Goal: Book appointment/travel/reservation

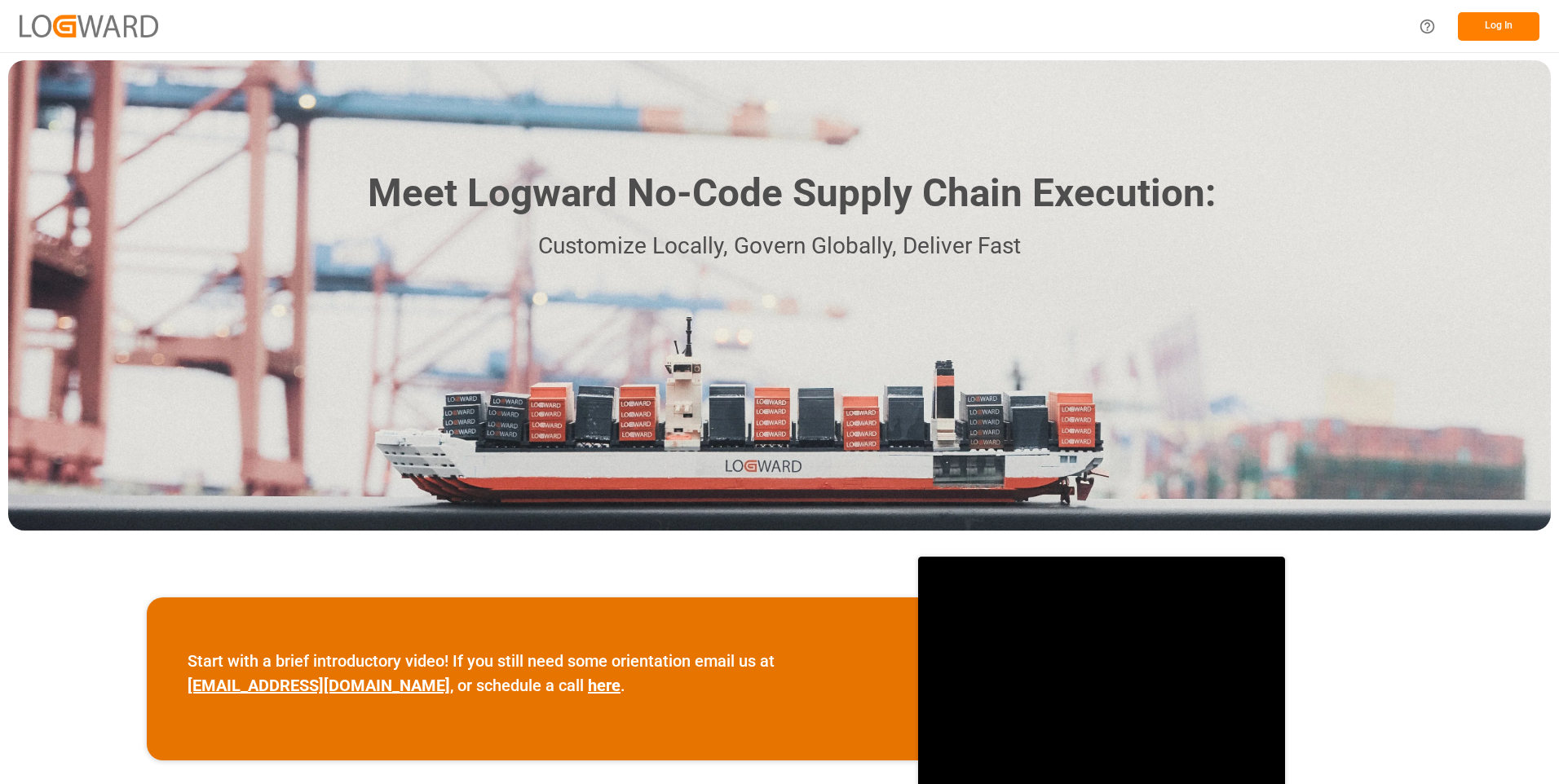
click at [1497, 30] on button "Log In" at bounding box center [1499, 25] width 82 height 28
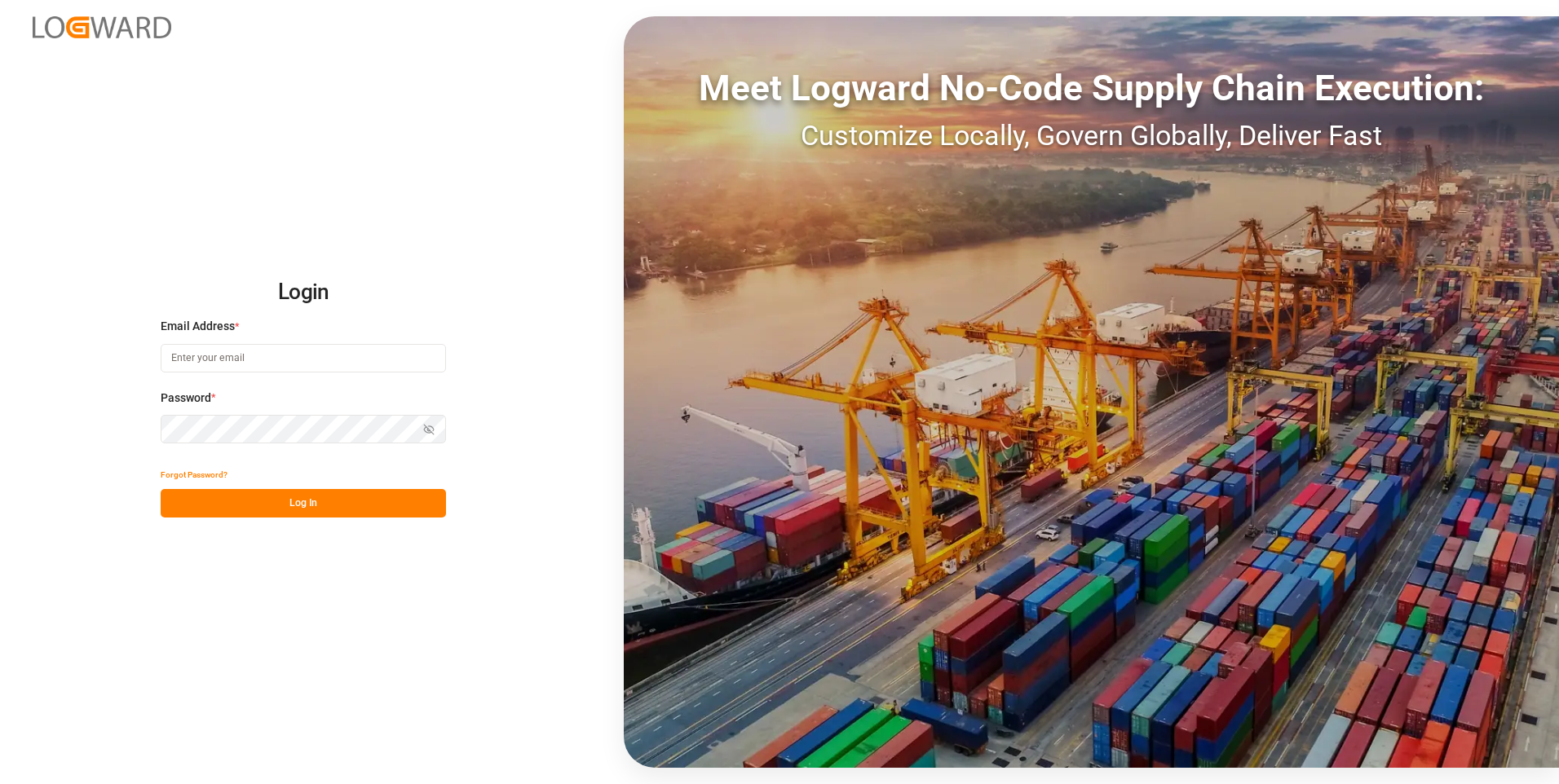
type input "[EMAIL_ADDRESS][DOMAIN_NAME]"
click at [359, 511] on button "Log In" at bounding box center [303, 502] width 286 height 28
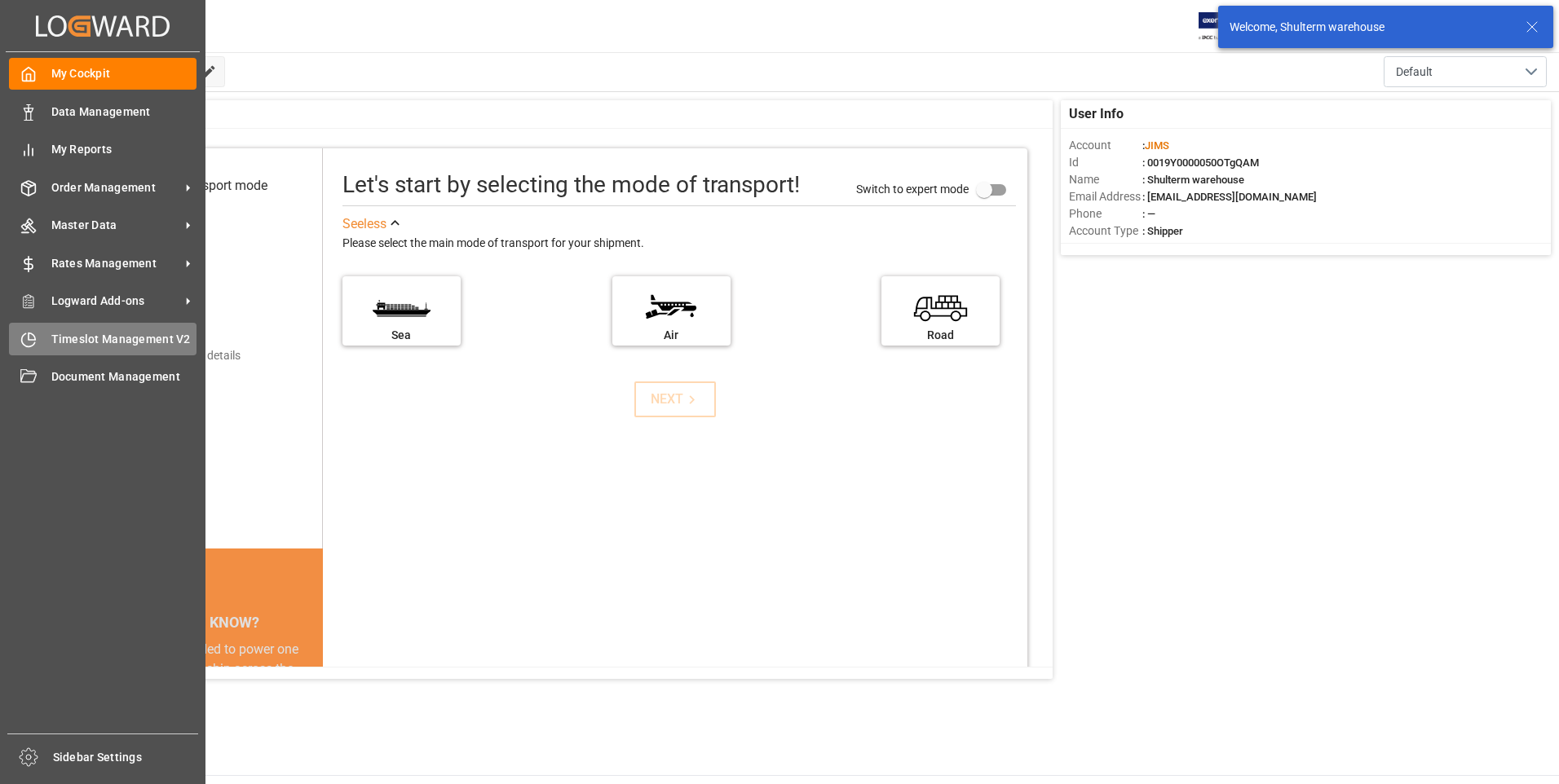
click at [24, 334] on icon at bounding box center [28, 340] width 16 height 16
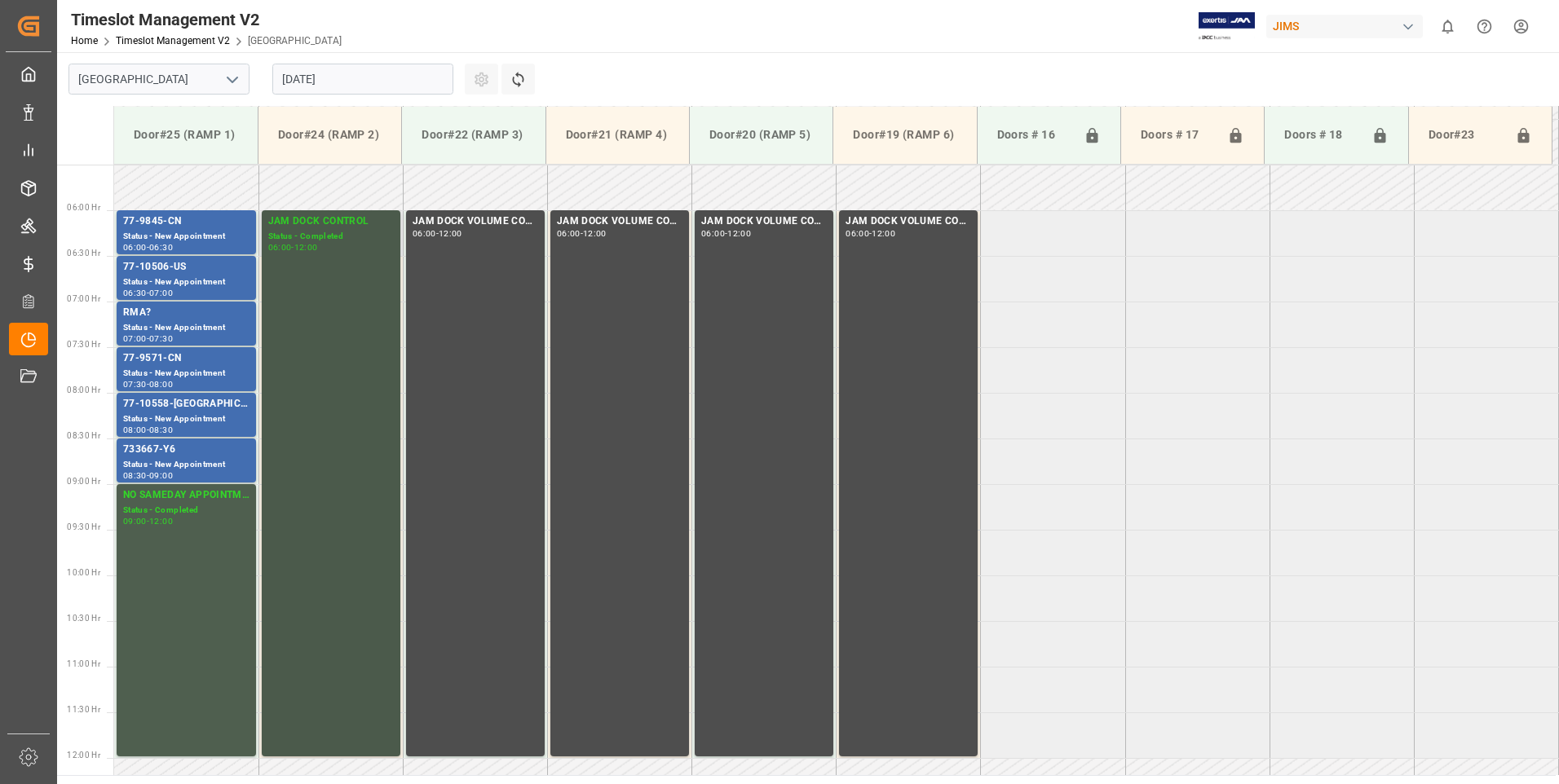
scroll to position [537, 0]
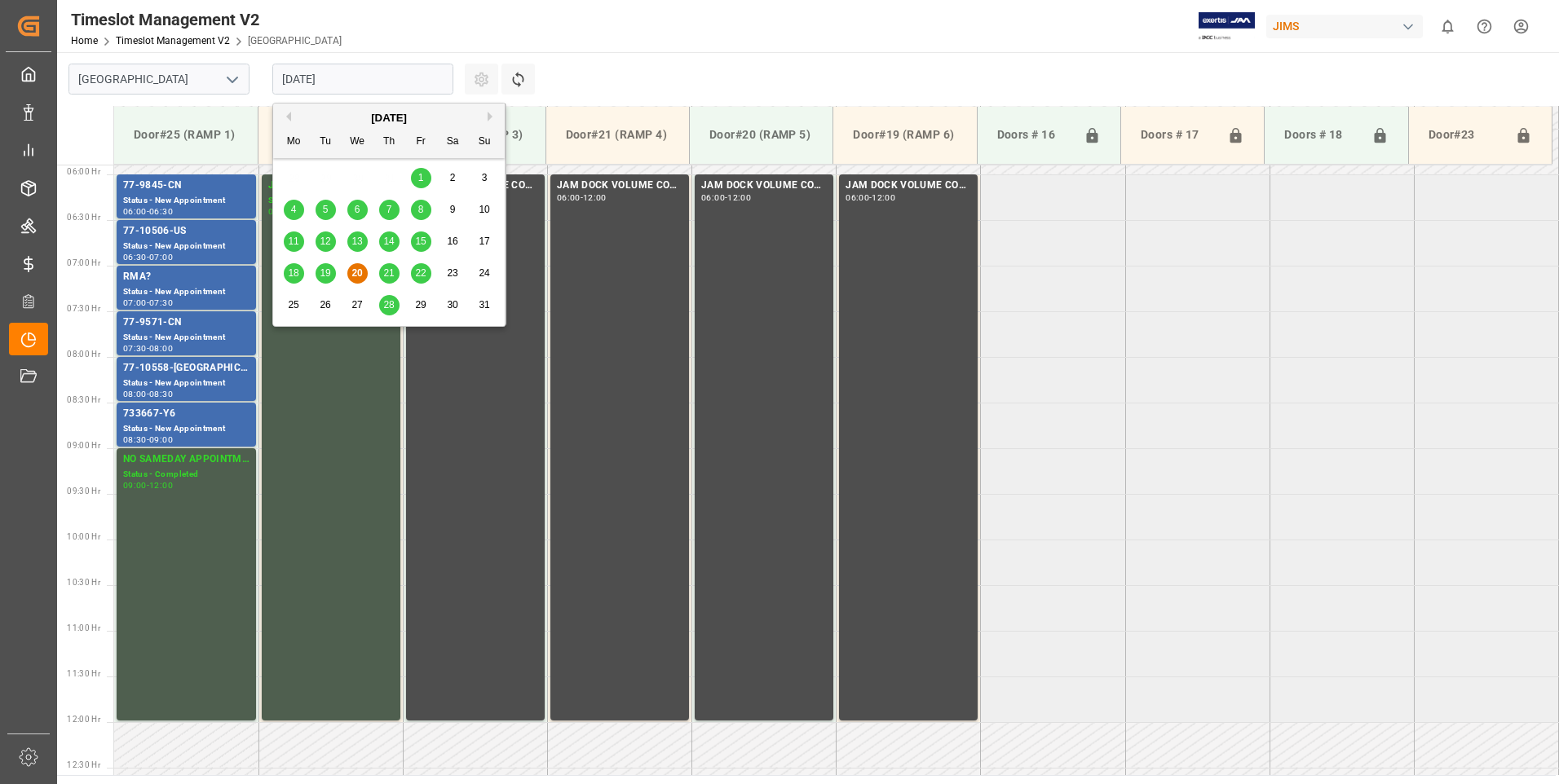
click at [407, 82] on input "[DATE]" at bounding box center [363, 79] width 181 height 31
click at [387, 275] on span "21" at bounding box center [389, 273] width 11 height 12
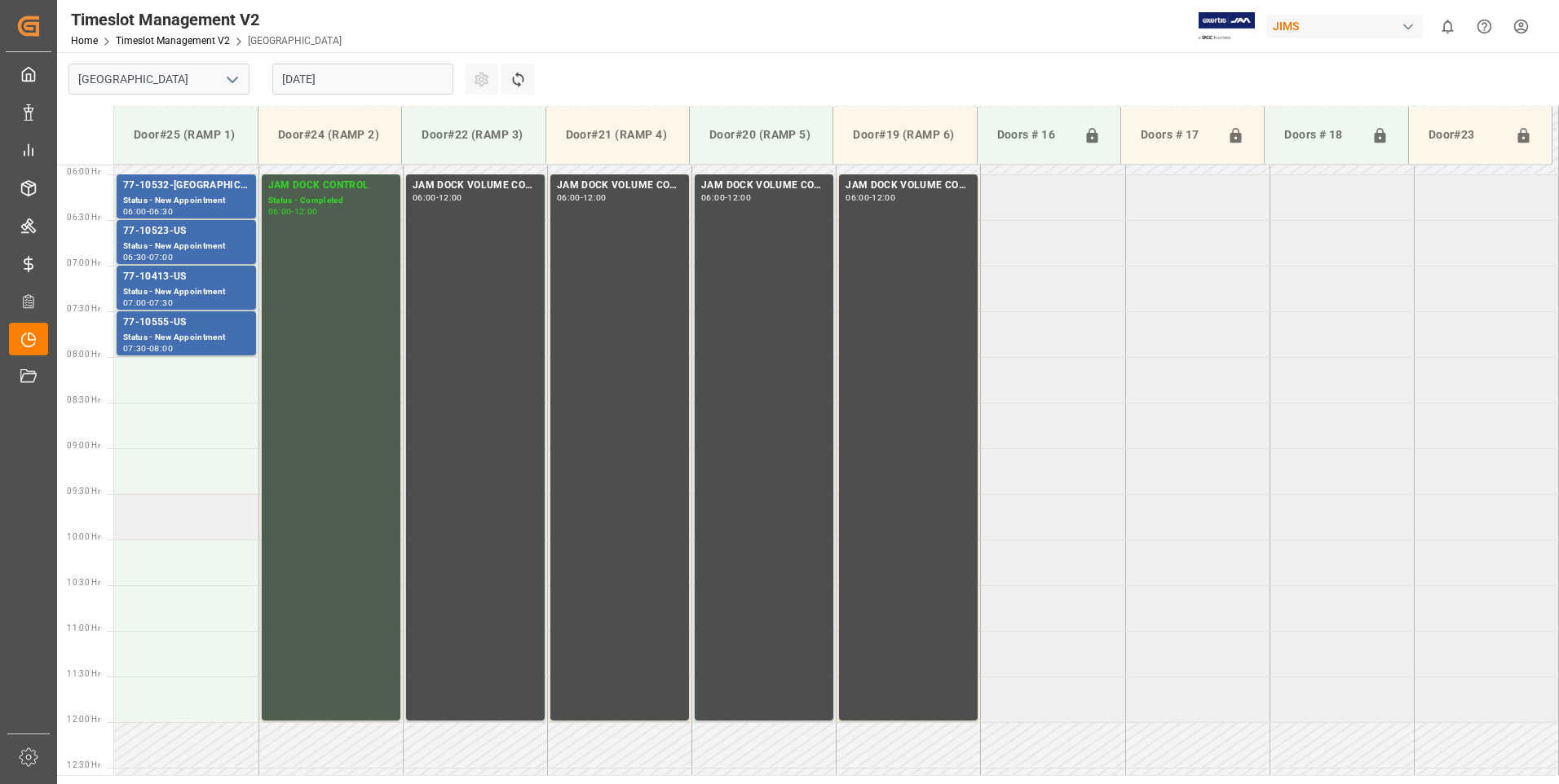
click at [175, 528] on td at bounding box center [186, 517] width 144 height 45
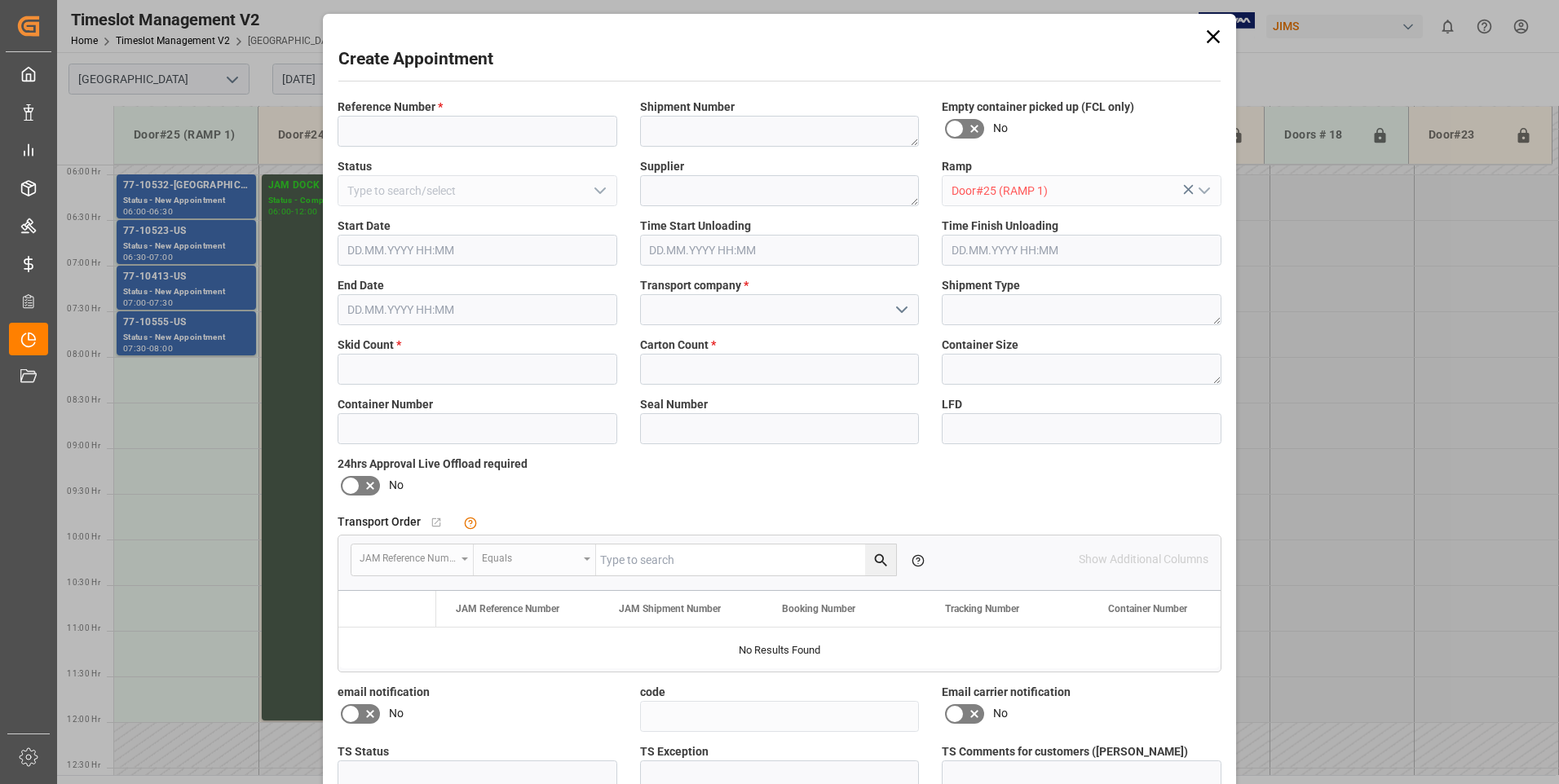
type input "[DATE] 09:30"
type input "[DATE] 10:00"
click at [401, 121] on input at bounding box center [477, 131] width 279 height 31
type input "77-9899-kr"
click at [684, 316] on input at bounding box center [780, 310] width 279 height 31
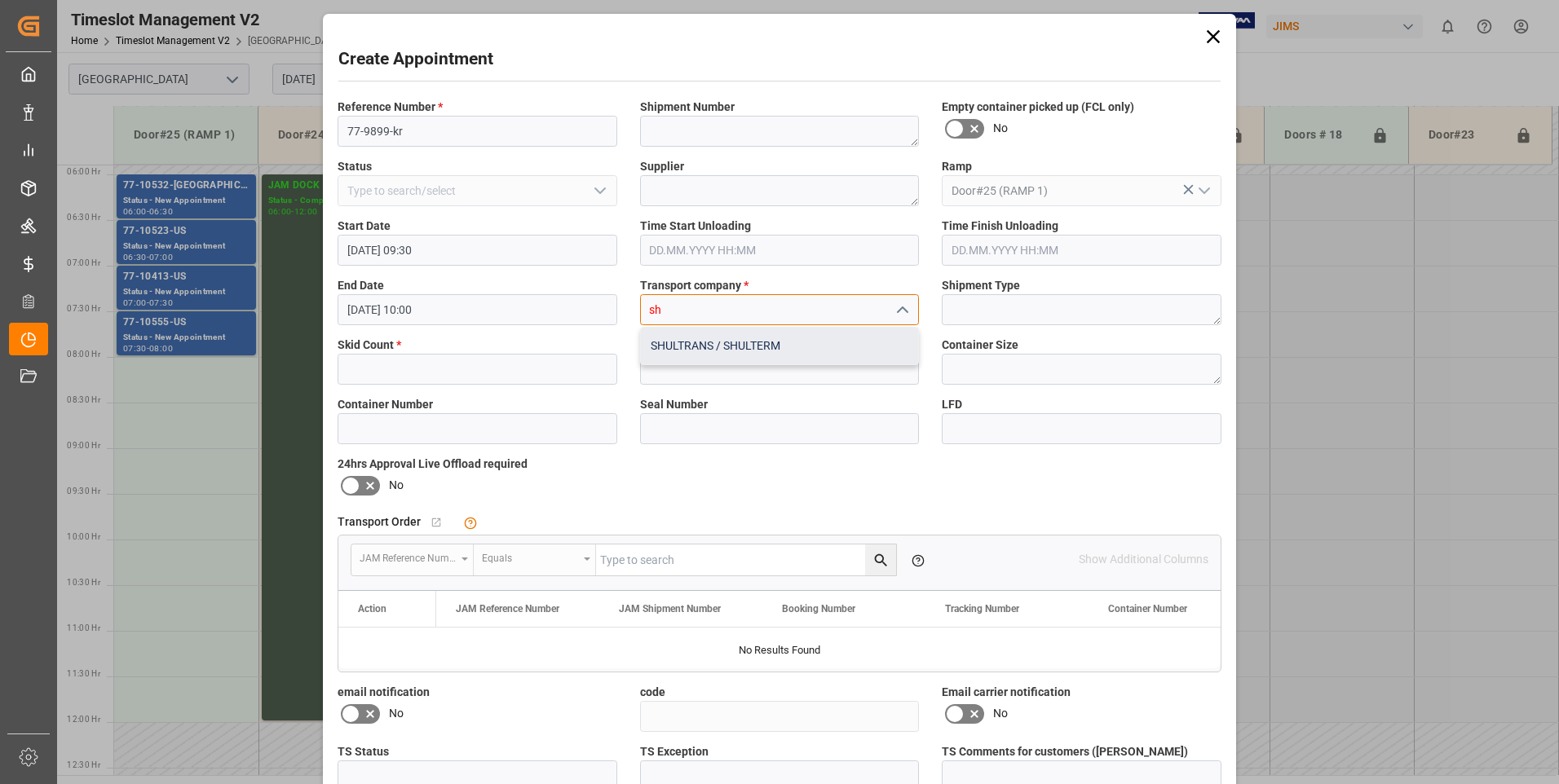
click at [687, 344] on div "SHULTRANS / SHULTERM" at bounding box center [780, 345] width 278 height 36
type input "SHULTRANS / SHULTERM"
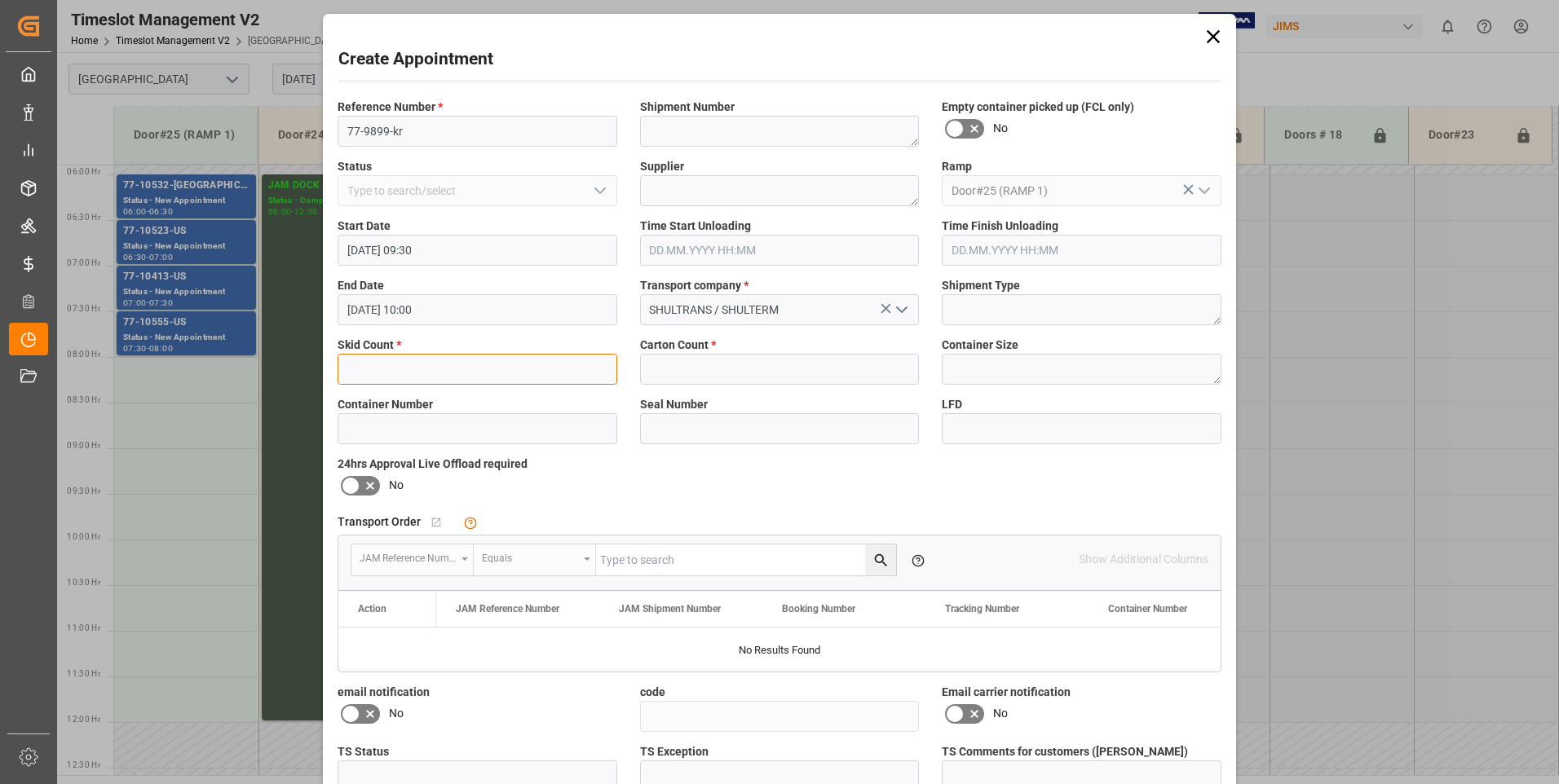
click at [385, 375] on input "text" at bounding box center [477, 369] width 279 height 31
type input "1"
click at [689, 365] on input "text" at bounding box center [780, 369] width 279 height 31
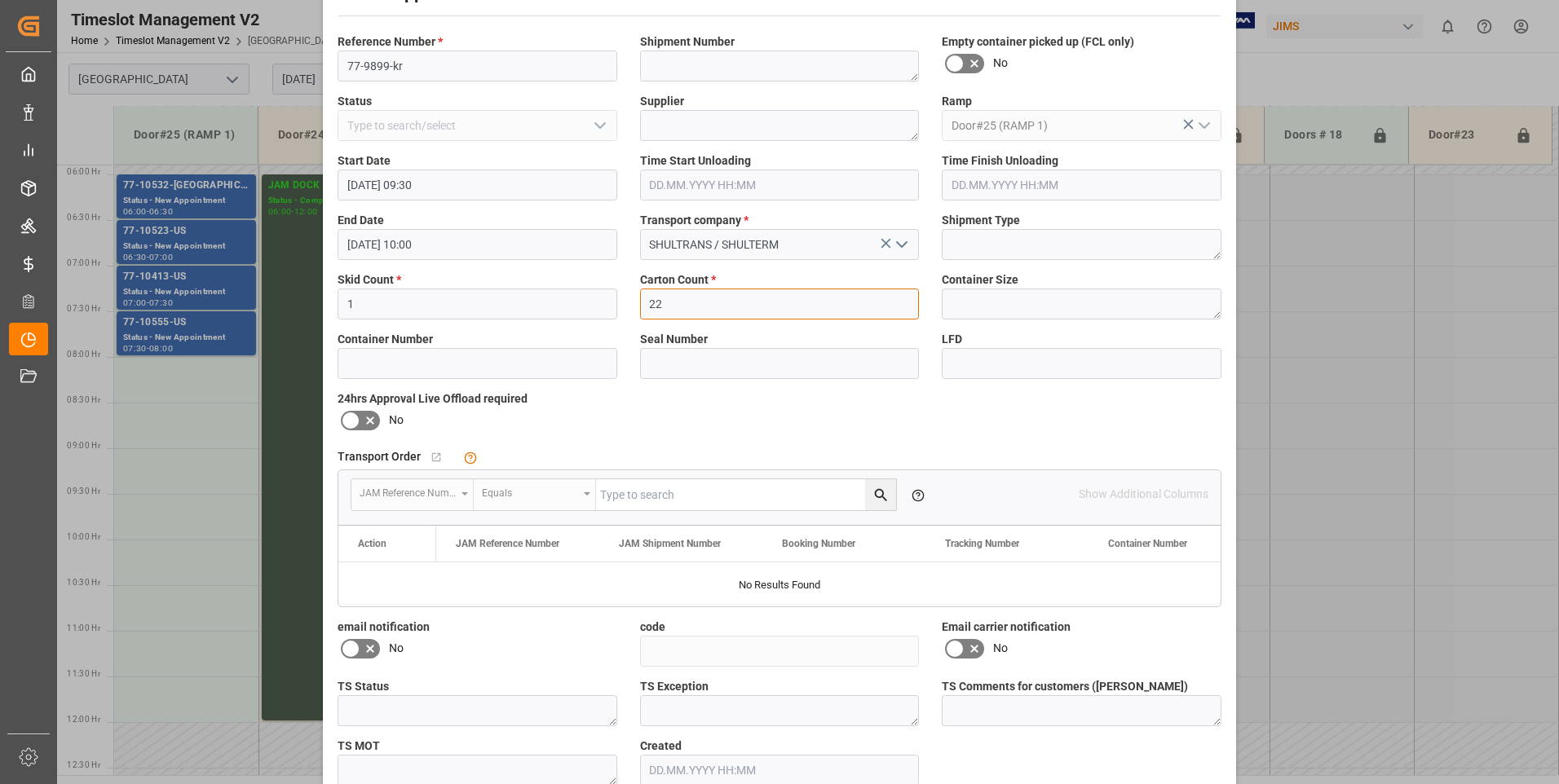
scroll to position [150, 0]
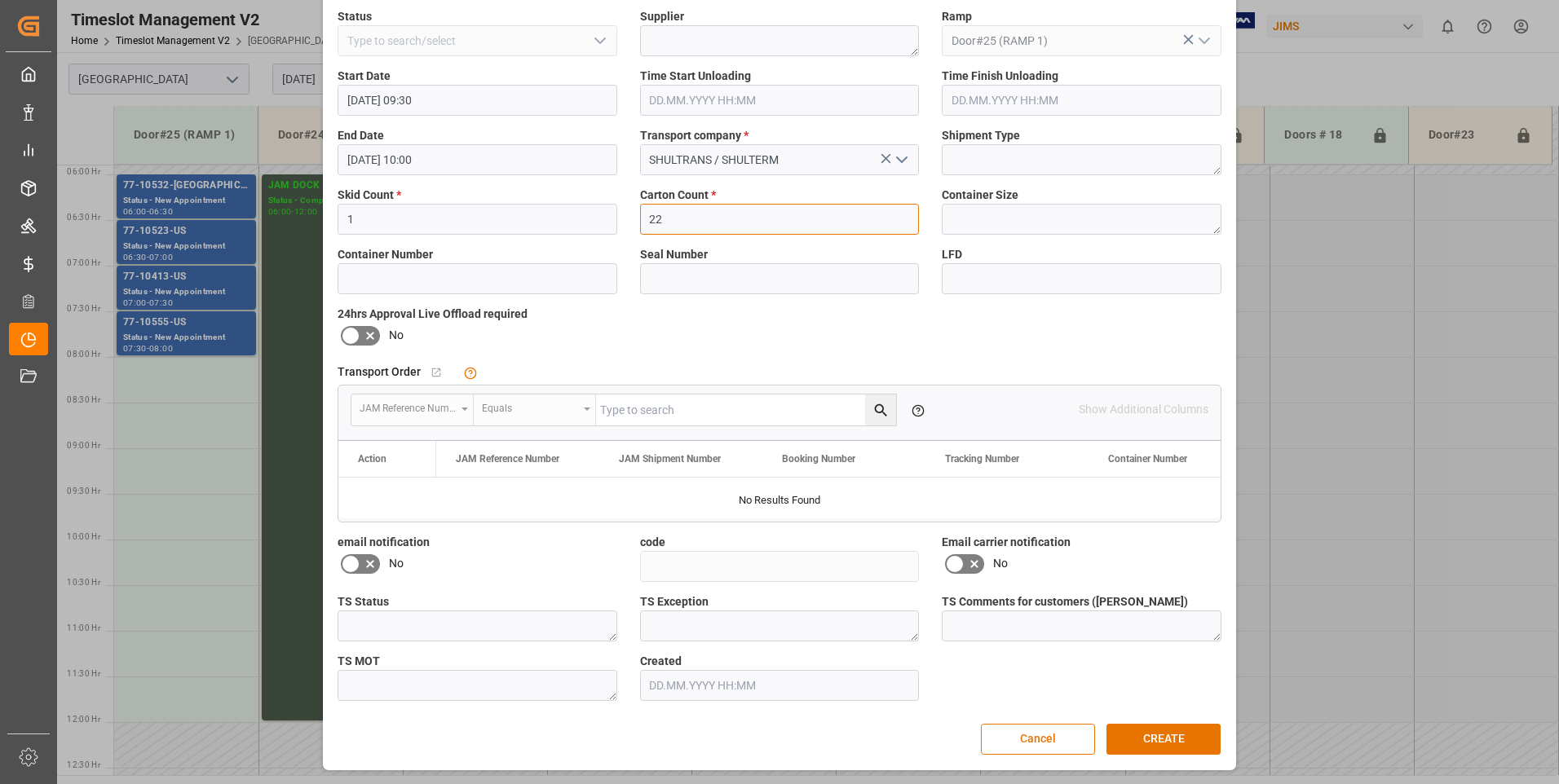
type input "22"
click at [370, 561] on icon at bounding box center [370, 564] width 8 height 8
click at [0, 0] on input "checkbox" at bounding box center [0, 0] width 0 height 0
click at [970, 564] on icon at bounding box center [975, 564] width 20 height 20
click at [0, 0] on input "checkbox" at bounding box center [0, 0] width 0 height 0
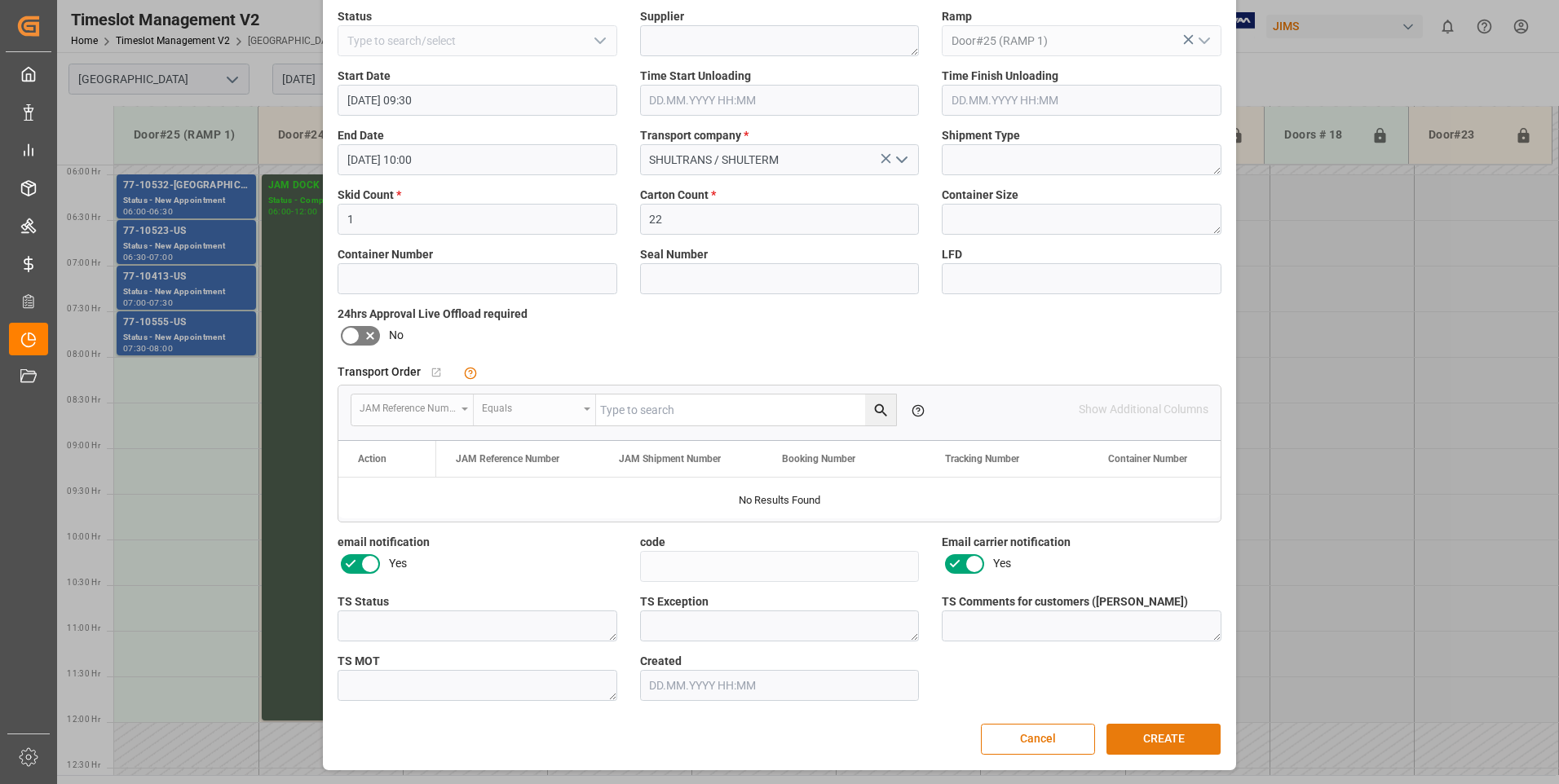
click at [1164, 731] on button "CREATE" at bounding box center [1164, 739] width 114 height 31
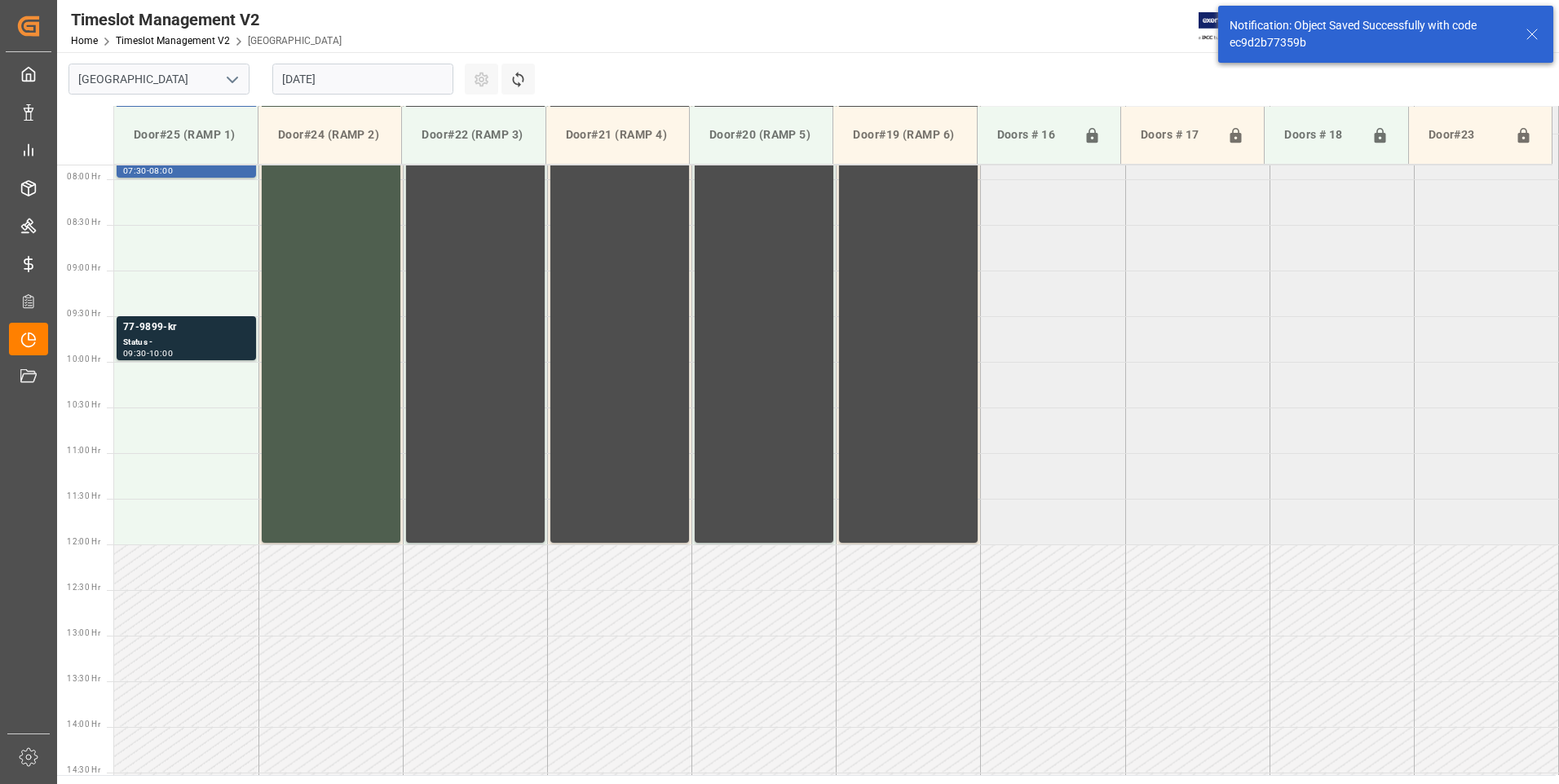
scroll to position [721, 0]
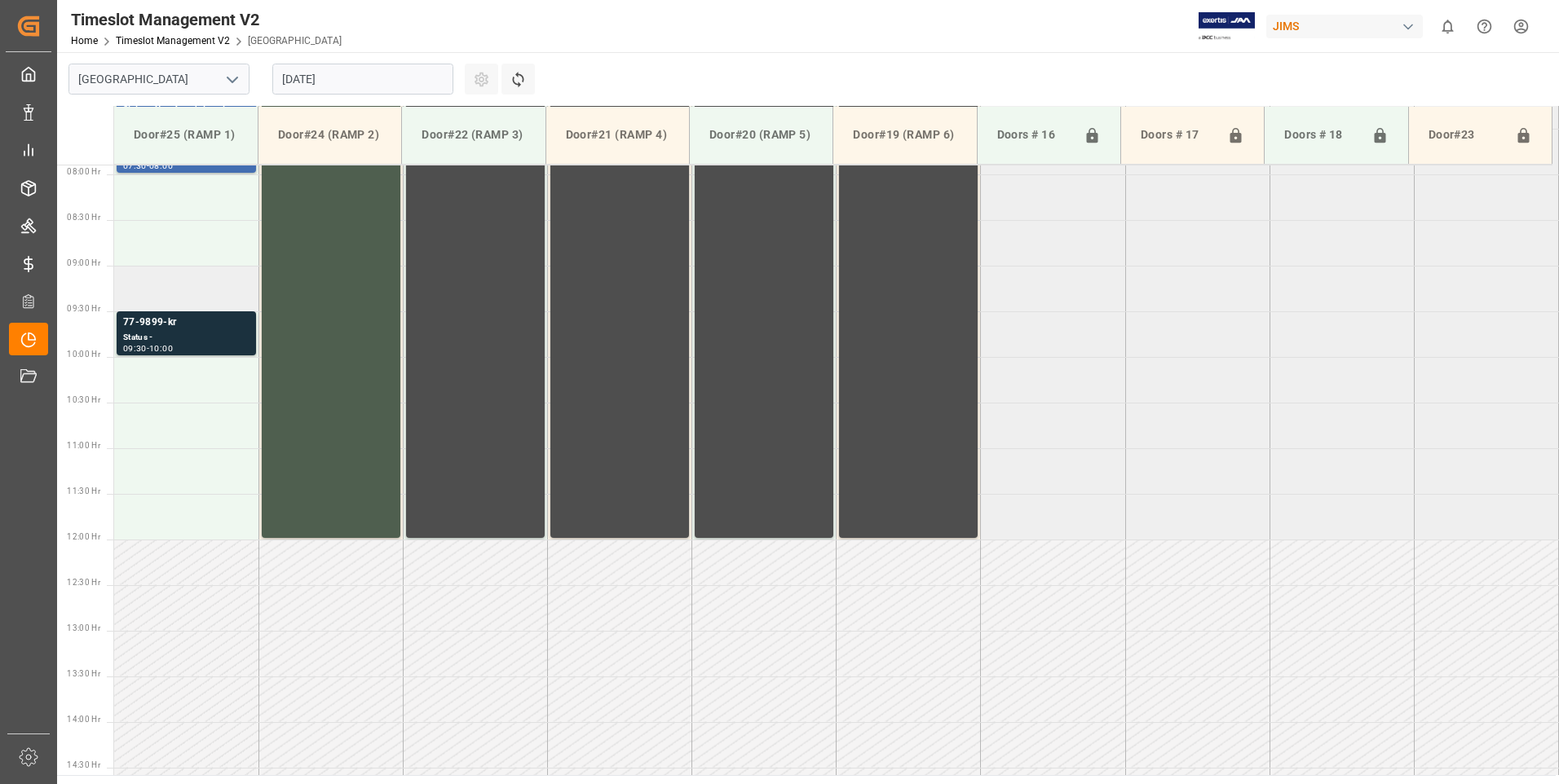
click at [156, 286] on td at bounding box center [186, 288] width 144 height 45
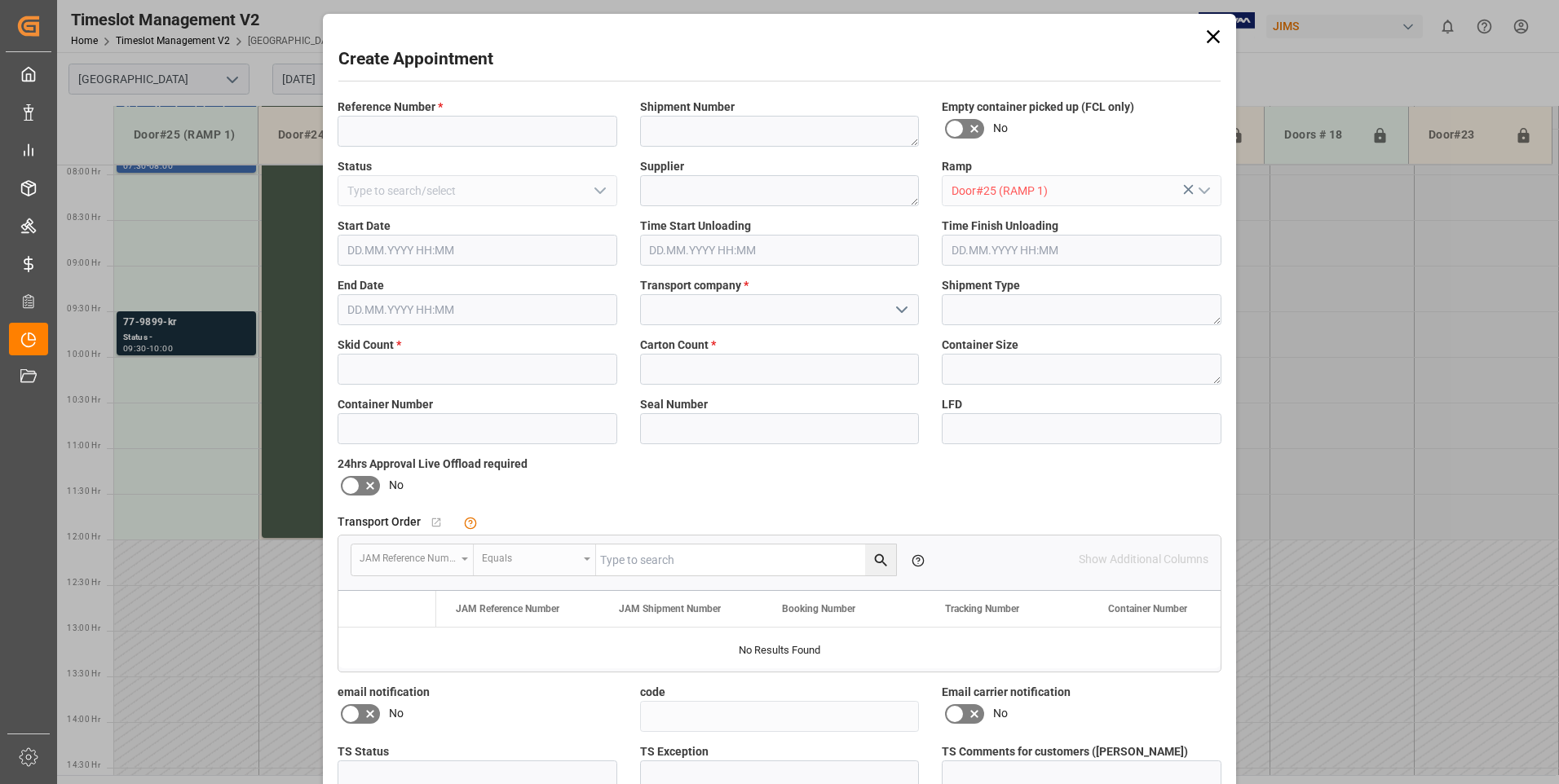
type input "[DATE] 09:00"
type input "[DATE] 09:30"
click at [365, 148] on div "Reference Number *" at bounding box center [478, 122] width 303 height 60
click at [367, 139] on input at bounding box center [477, 131] width 279 height 31
type input "77-9543-id"
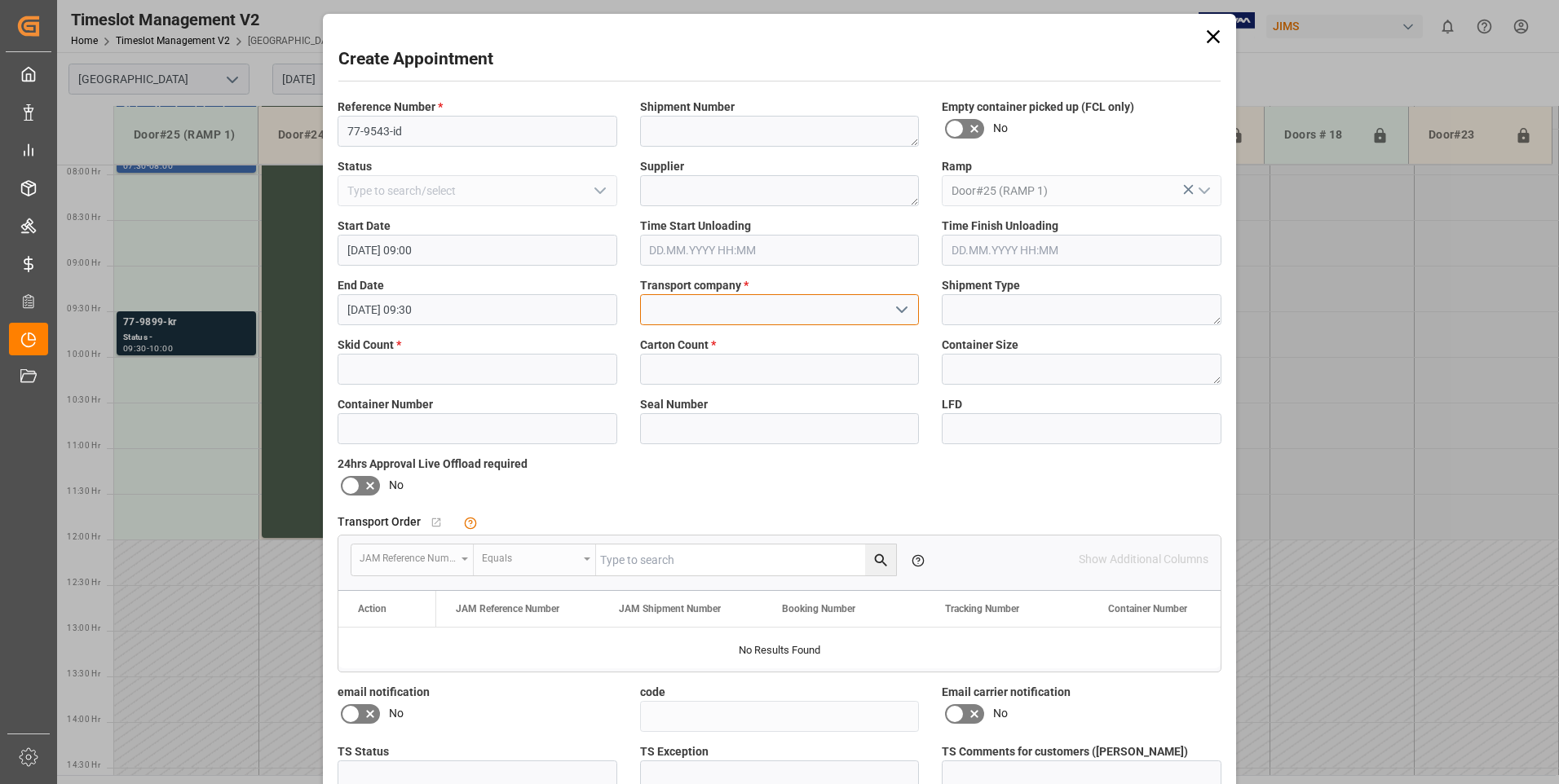
click at [688, 303] on input at bounding box center [780, 310] width 279 height 31
click at [684, 339] on div "SHULTRANS / SHULTERM" at bounding box center [780, 345] width 278 height 36
type input "SHULTRANS / SHULTERM"
click at [369, 367] on input "text" at bounding box center [477, 369] width 279 height 31
type input "3"
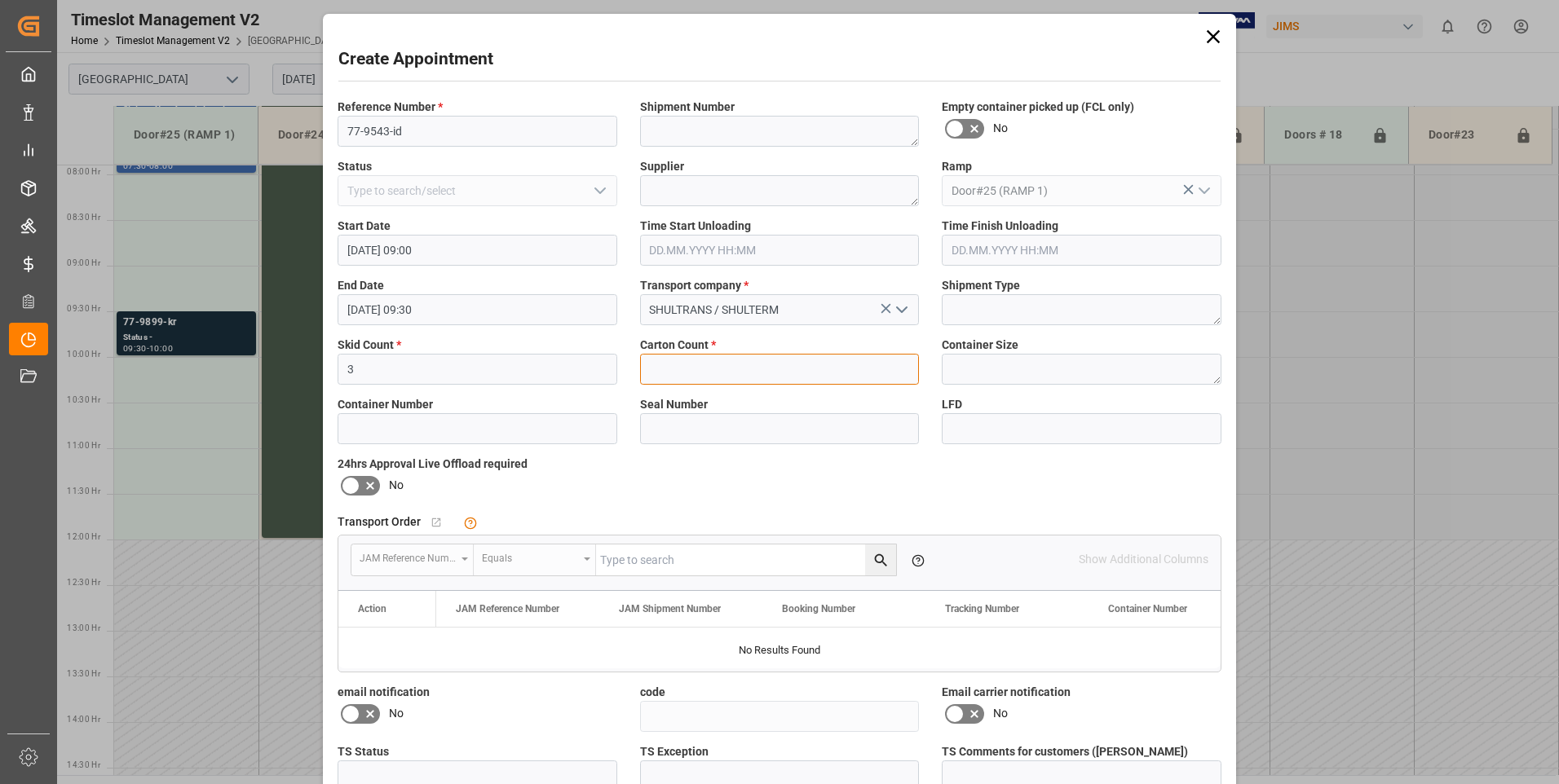
click at [697, 368] on input "text" at bounding box center [780, 369] width 279 height 31
type input "26"
click at [971, 717] on icon at bounding box center [975, 714] width 20 height 20
click at [0, 0] on input "checkbox" at bounding box center [0, 0] width 0 height 0
click at [365, 713] on icon at bounding box center [370, 714] width 20 height 20
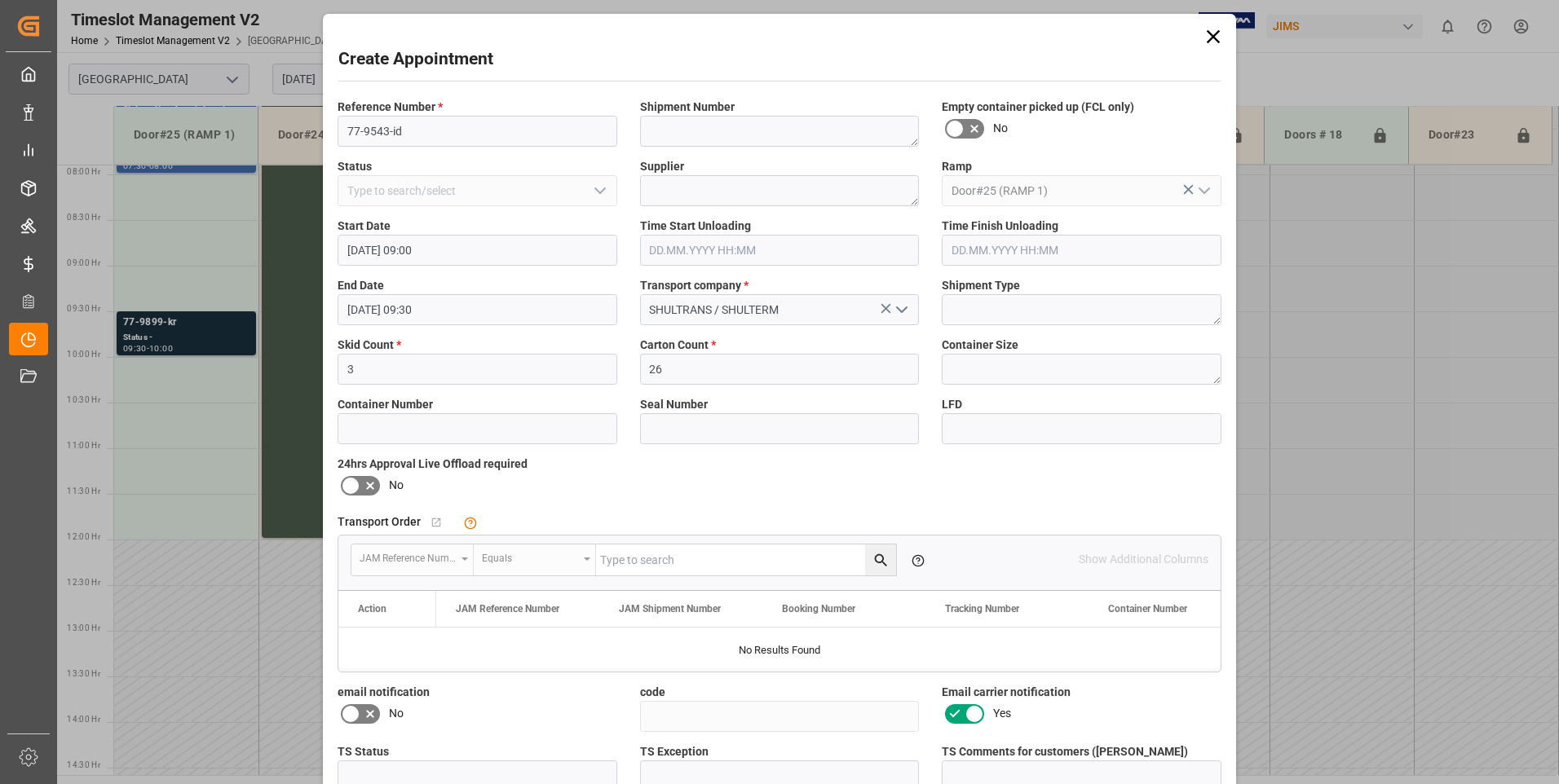
click at [0, 0] on input "checkbox" at bounding box center [0, 0] width 0 height 0
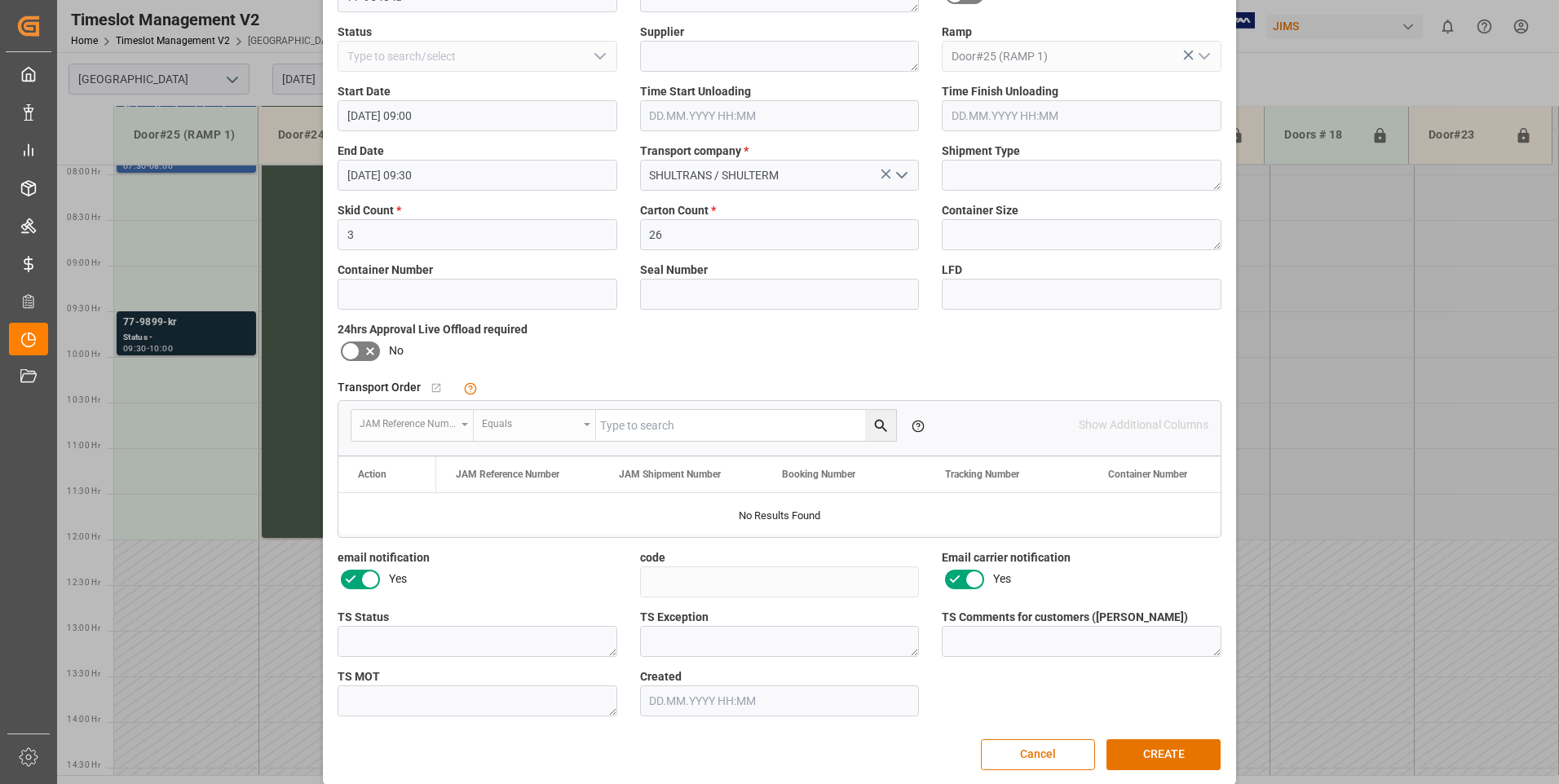
scroll to position [150, 0]
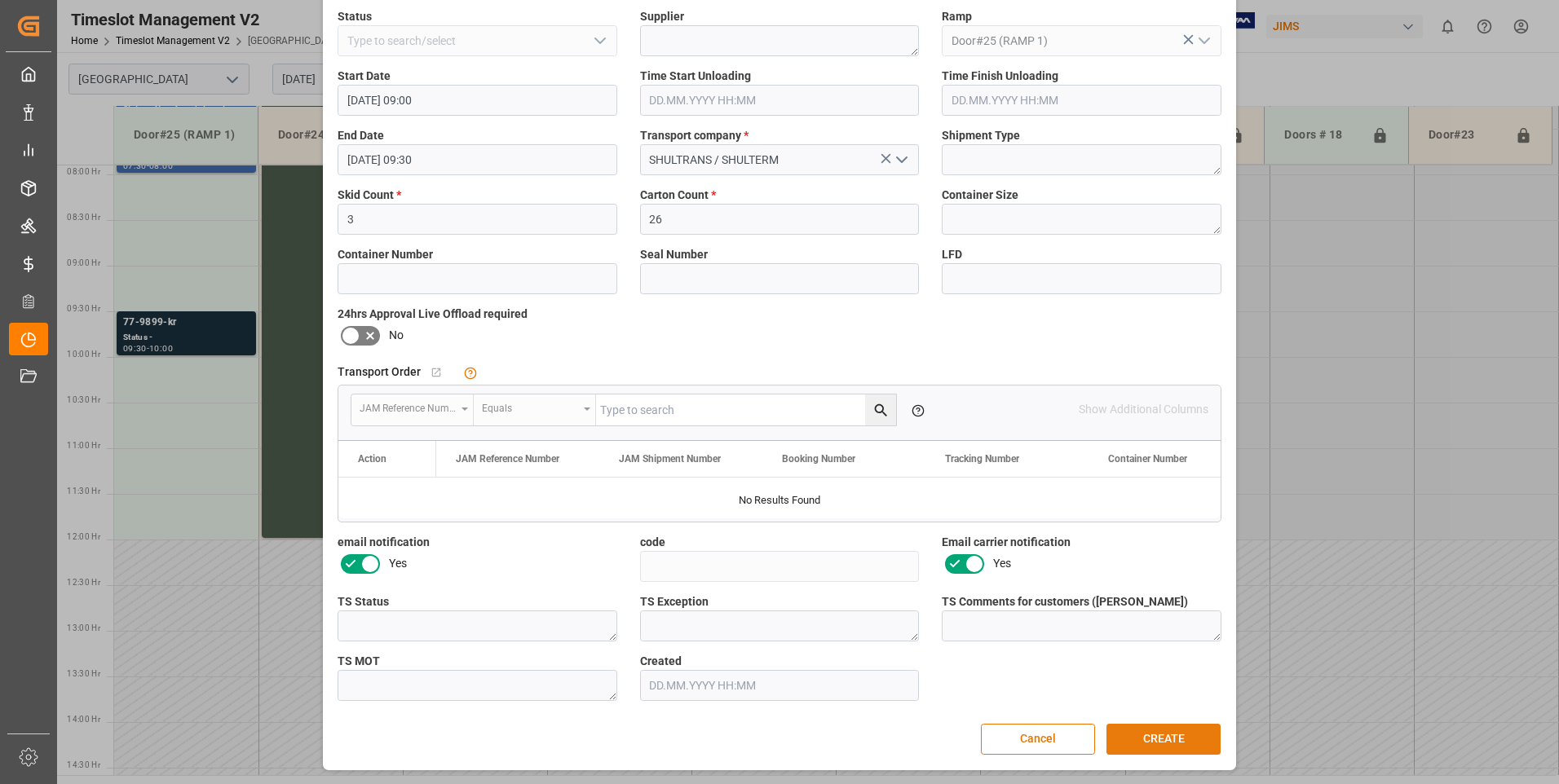
click at [1174, 735] on button "CREATE" at bounding box center [1164, 739] width 114 height 31
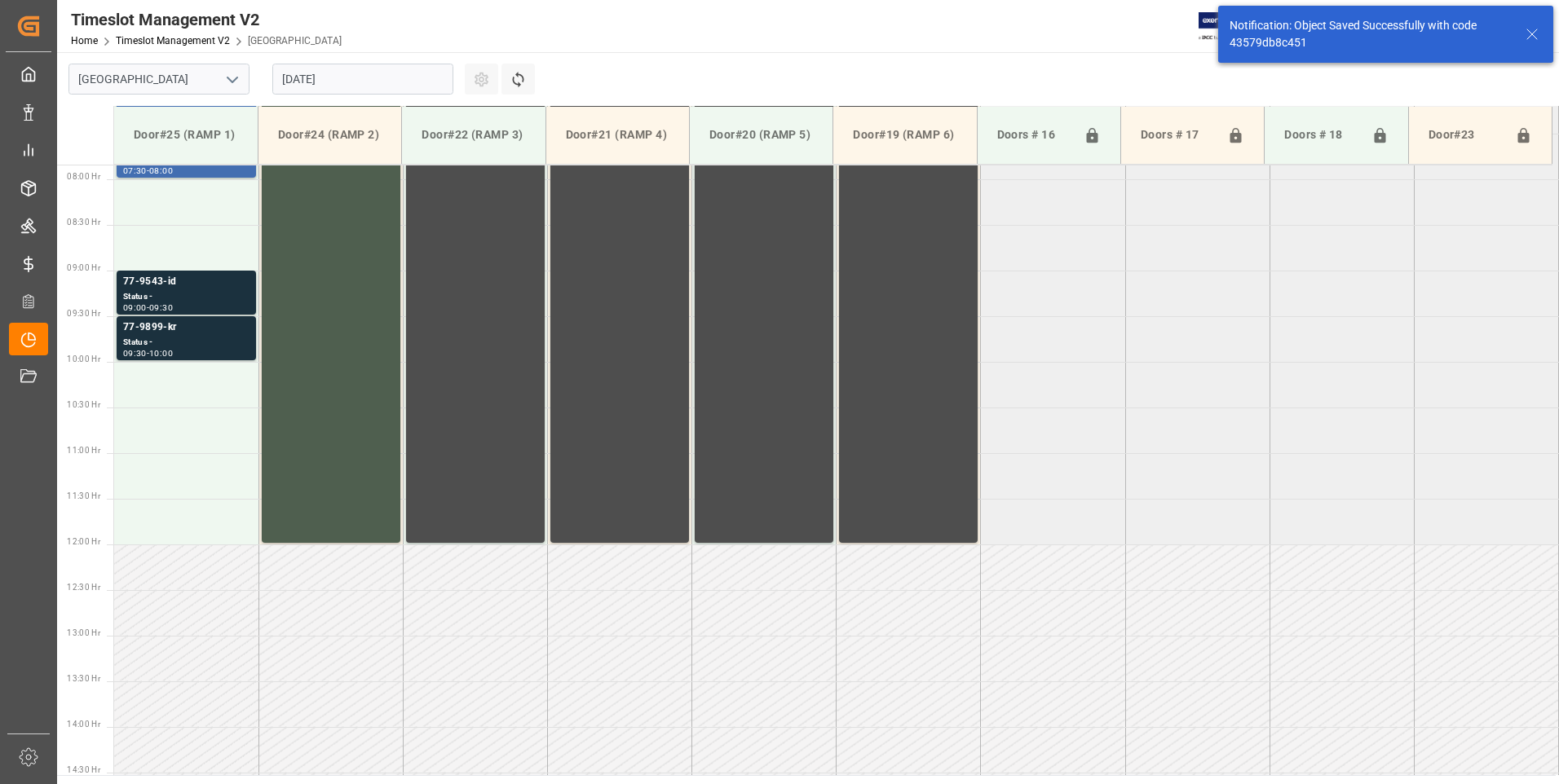
scroll to position [721, 0]
